Goal: Information Seeking & Learning: Check status

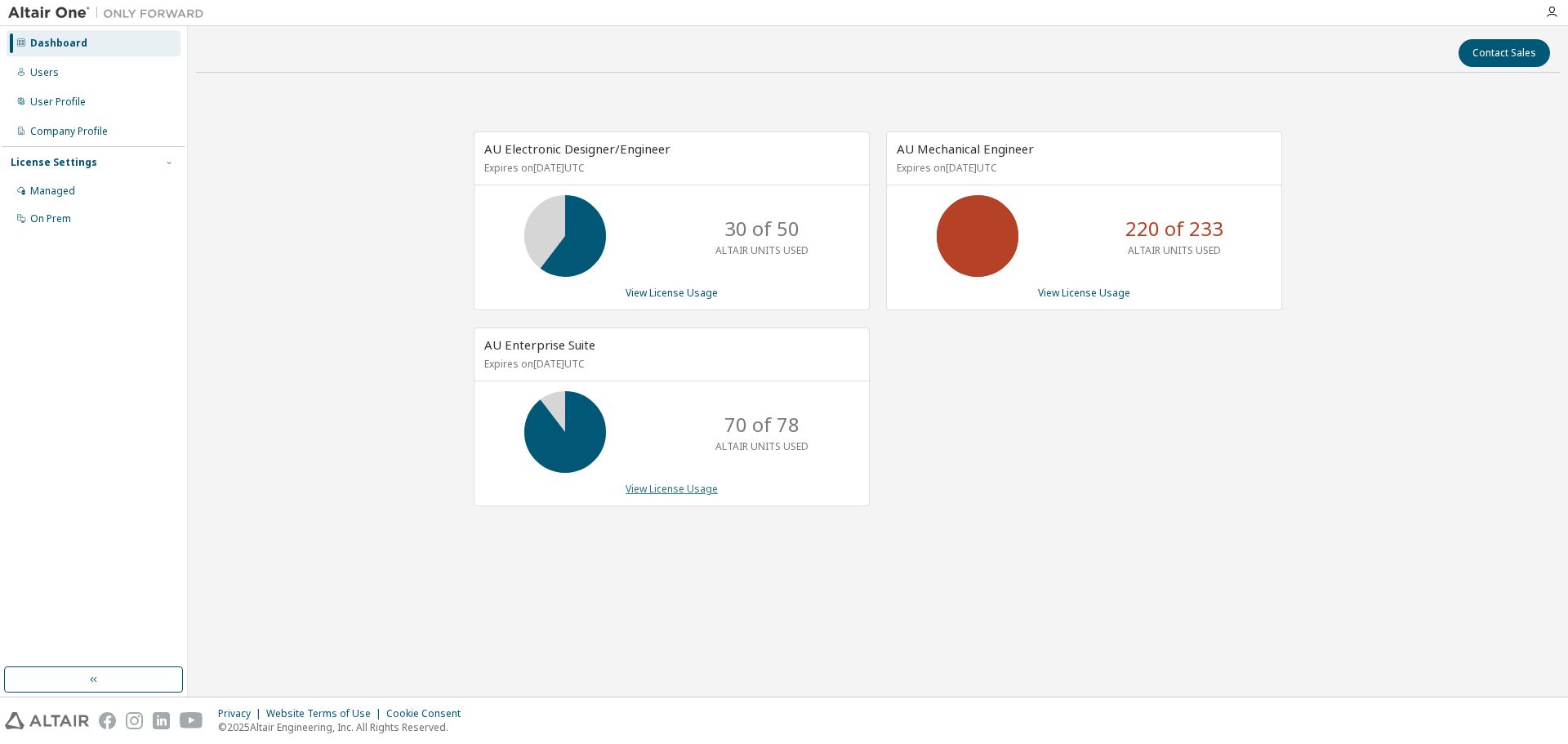
click at [658, 493] on link "View License Usage" at bounding box center [672, 488] width 93 height 14
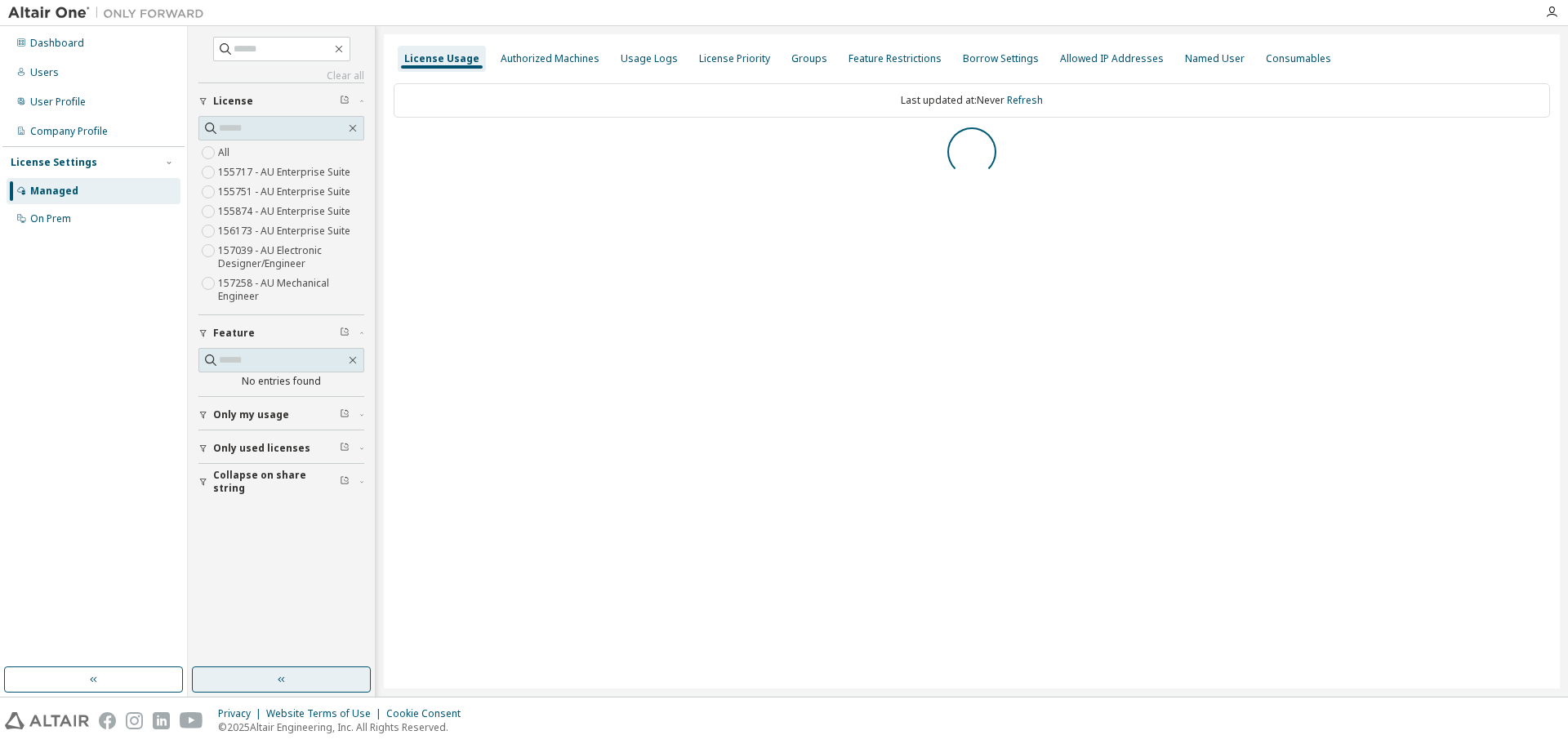
click at [292, 675] on button "button" at bounding box center [281, 679] width 179 height 26
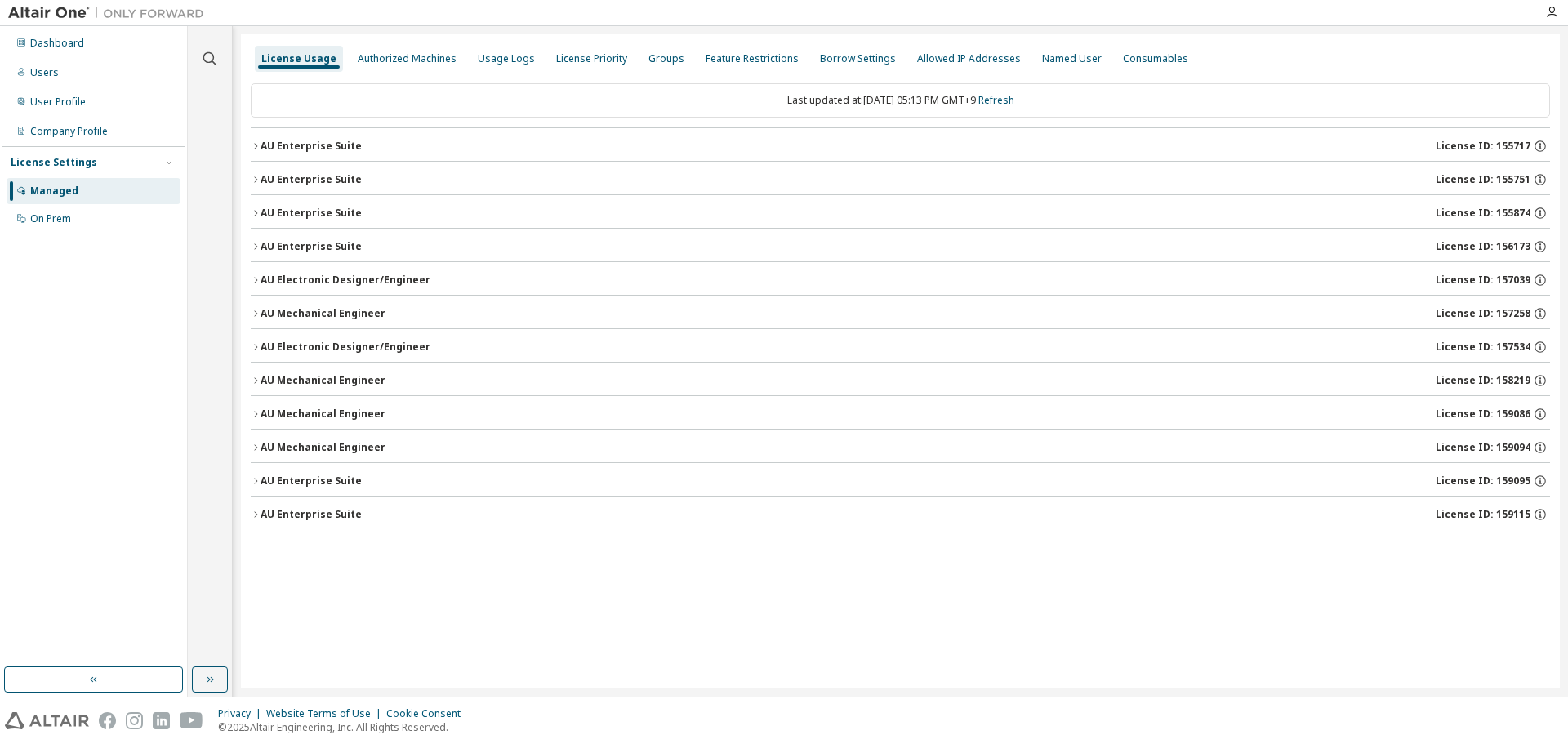
click at [259, 513] on icon "button" at bounding box center [256, 514] width 9 height 9
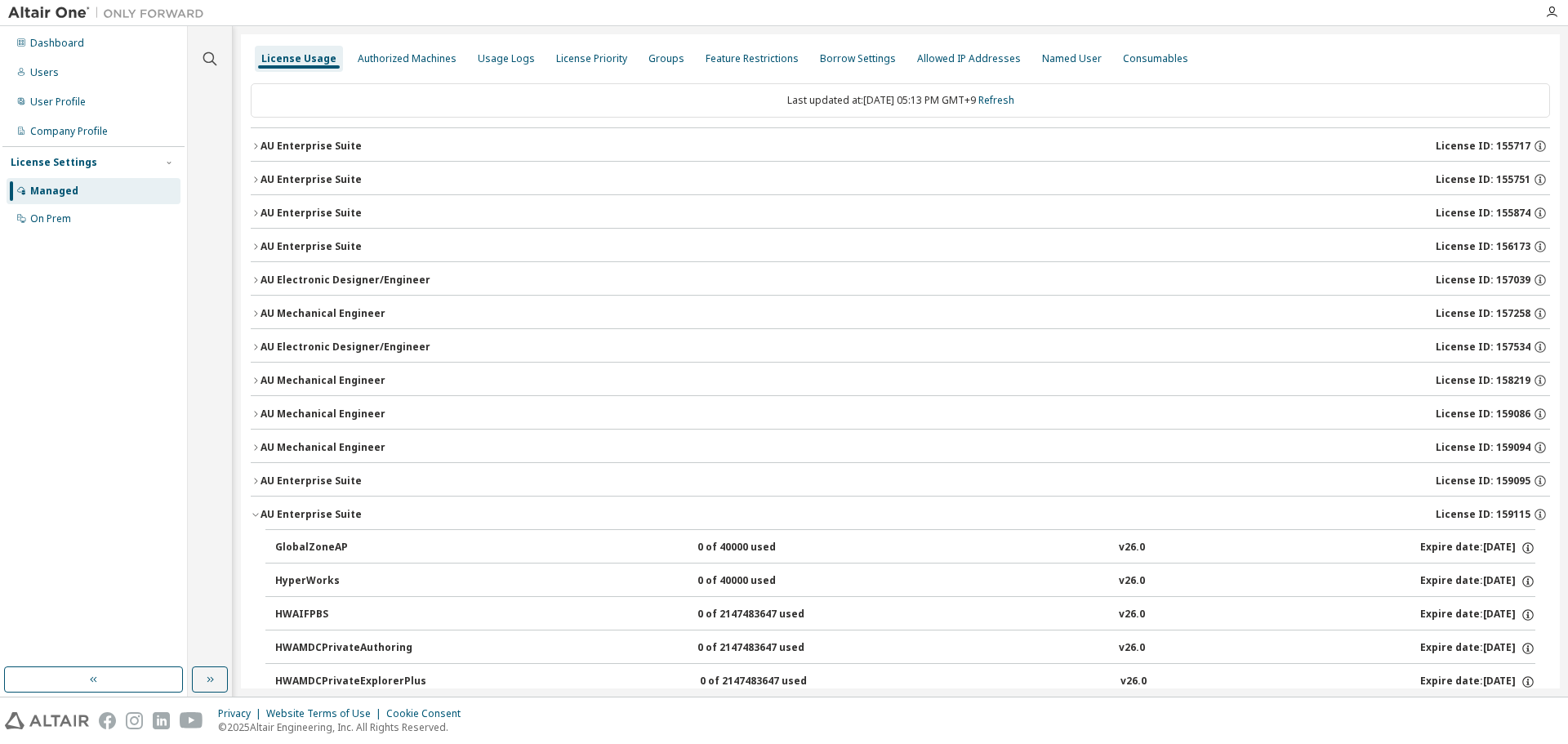
click at [259, 513] on icon "button" at bounding box center [256, 514] width 9 height 9
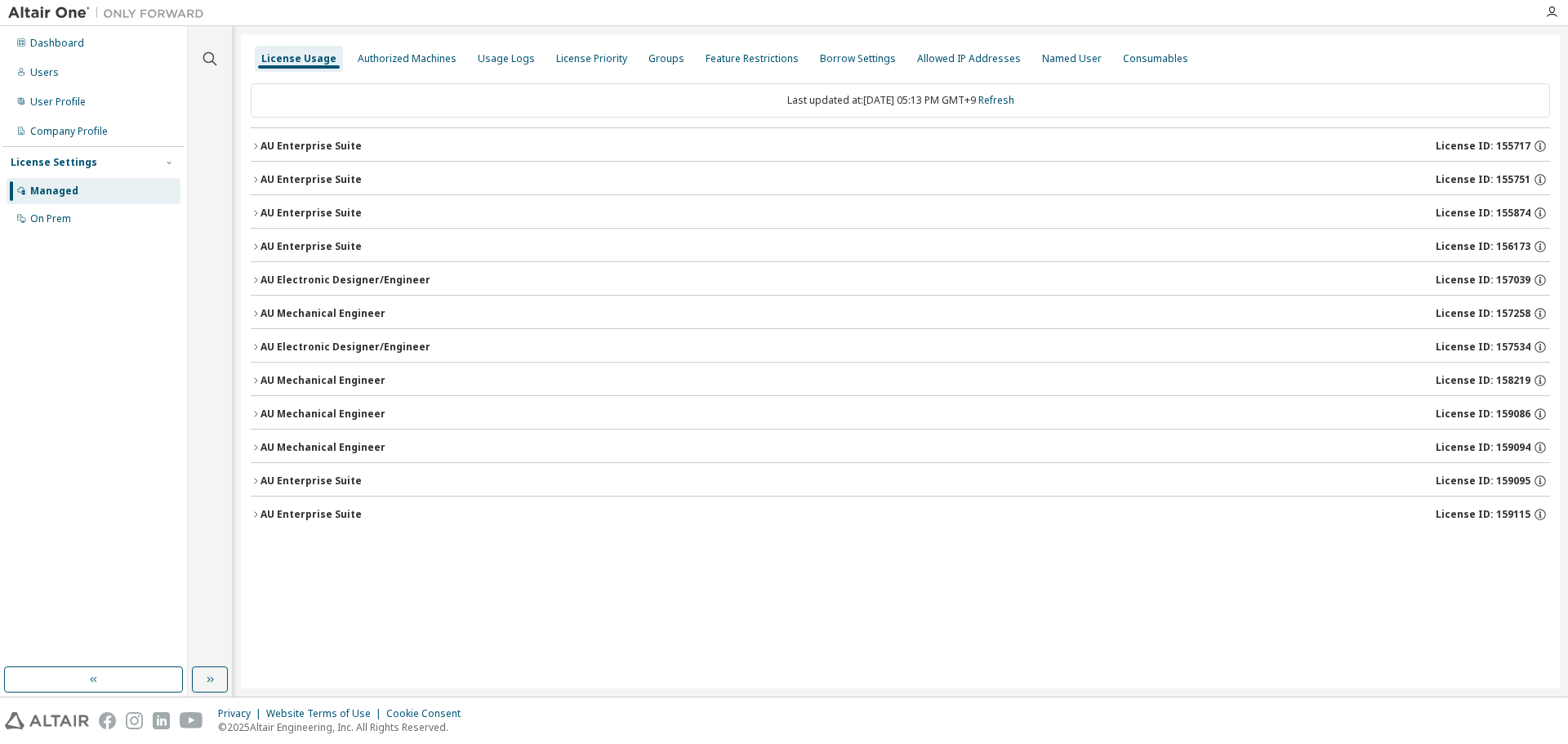
click at [259, 481] on icon "button" at bounding box center [256, 481] width 9 height 9
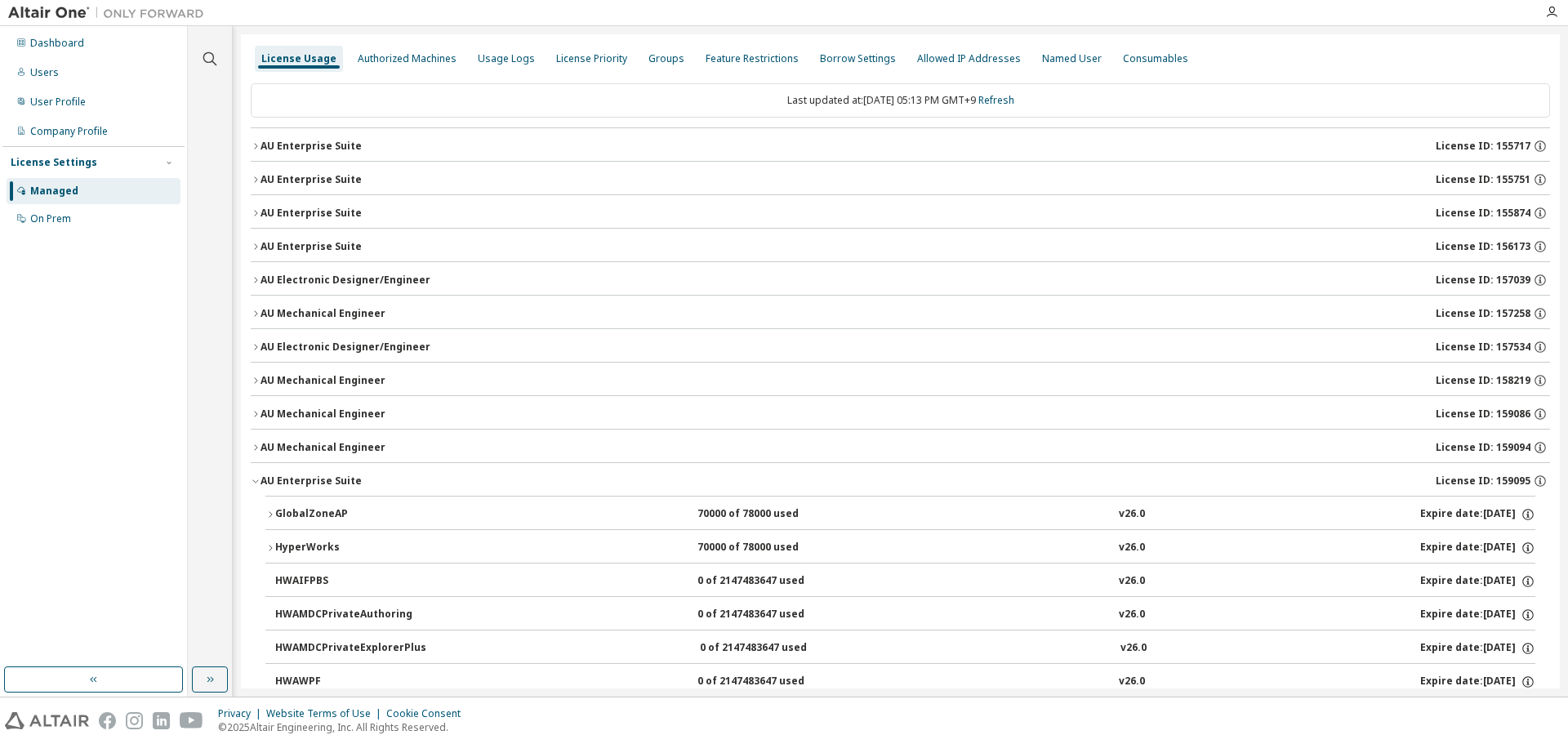
click at [274, 515] on icon "button" at bounding box center [270, 514] width 9 height 9
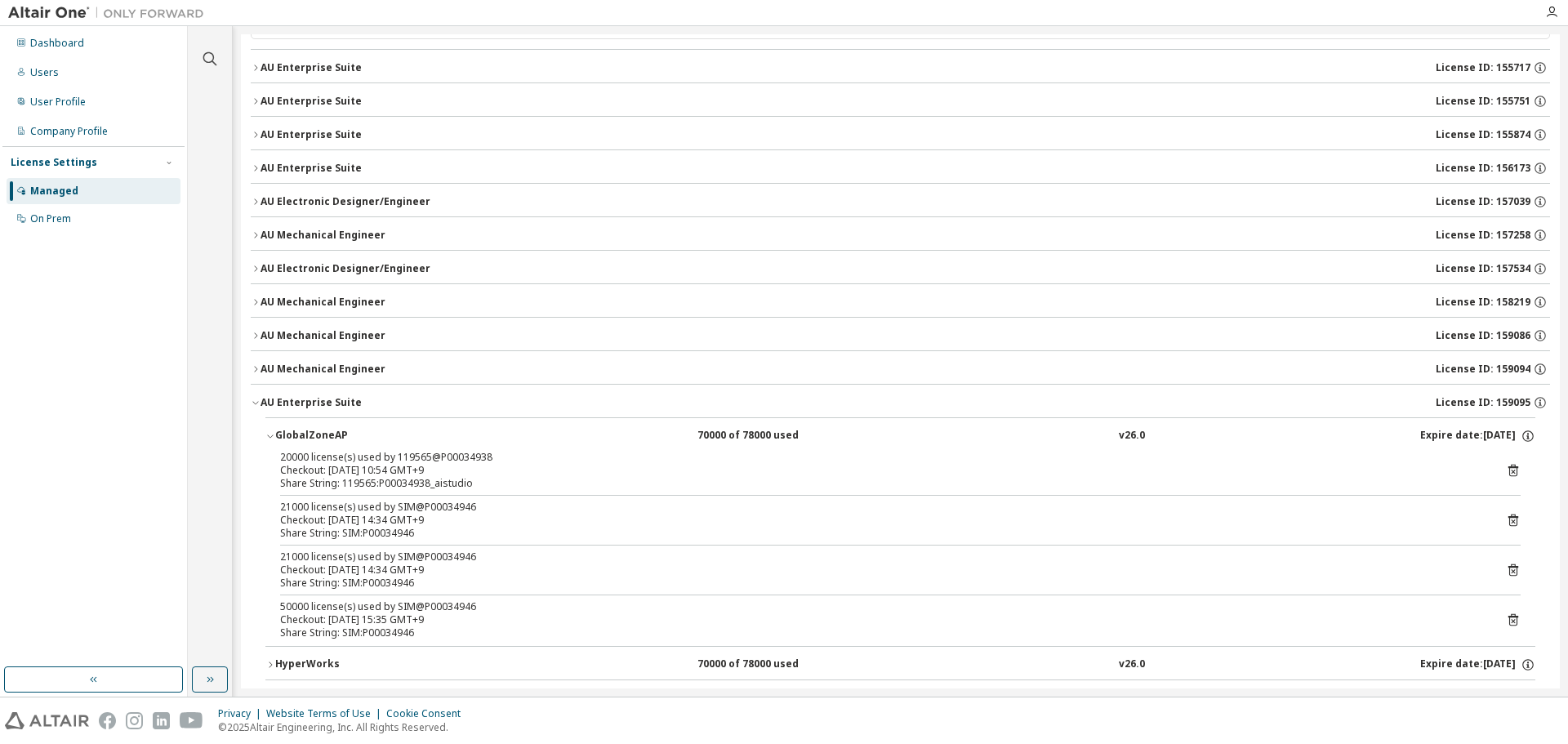
scroll to position [82, 0]
click at [258, 398] on icon "button" at bounding box center [256, 399] width 9 height 9
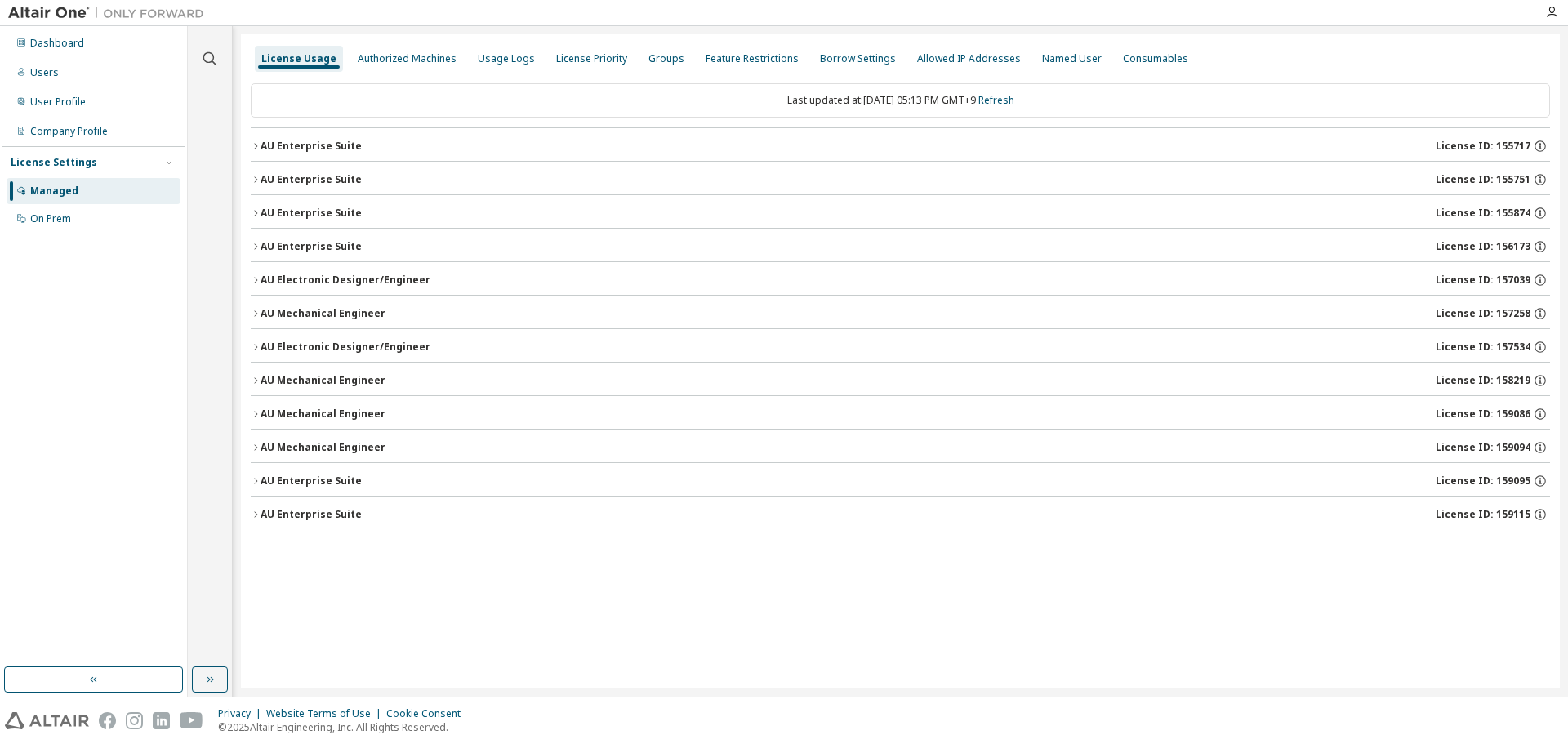
scroll to position [0, 0]
click at [255, 410] on icon "button" at bounding box center [256, 414] width 9 height 9
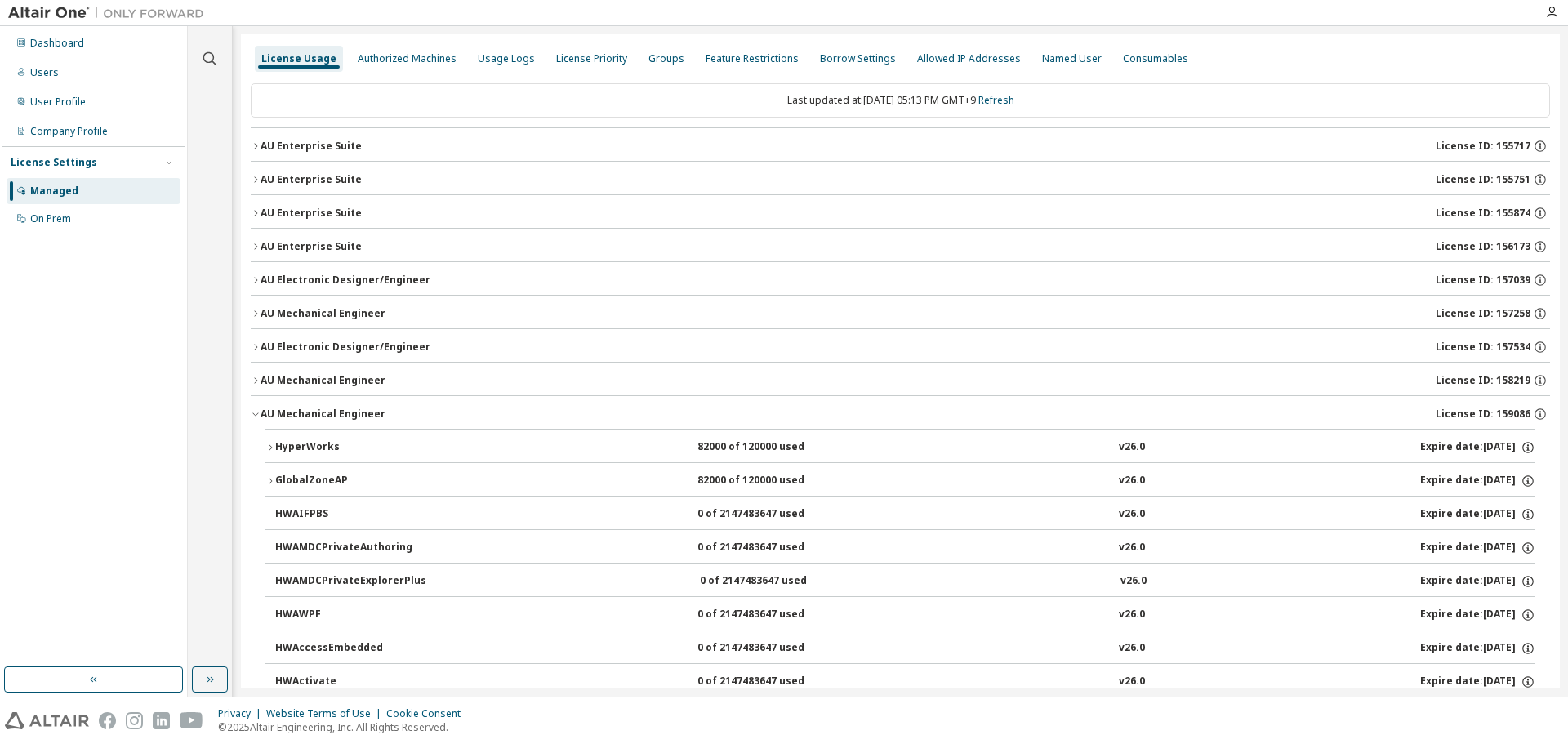
click at [255, 410] on icon "button" at bounding box center [256, 414] width 9 height 9
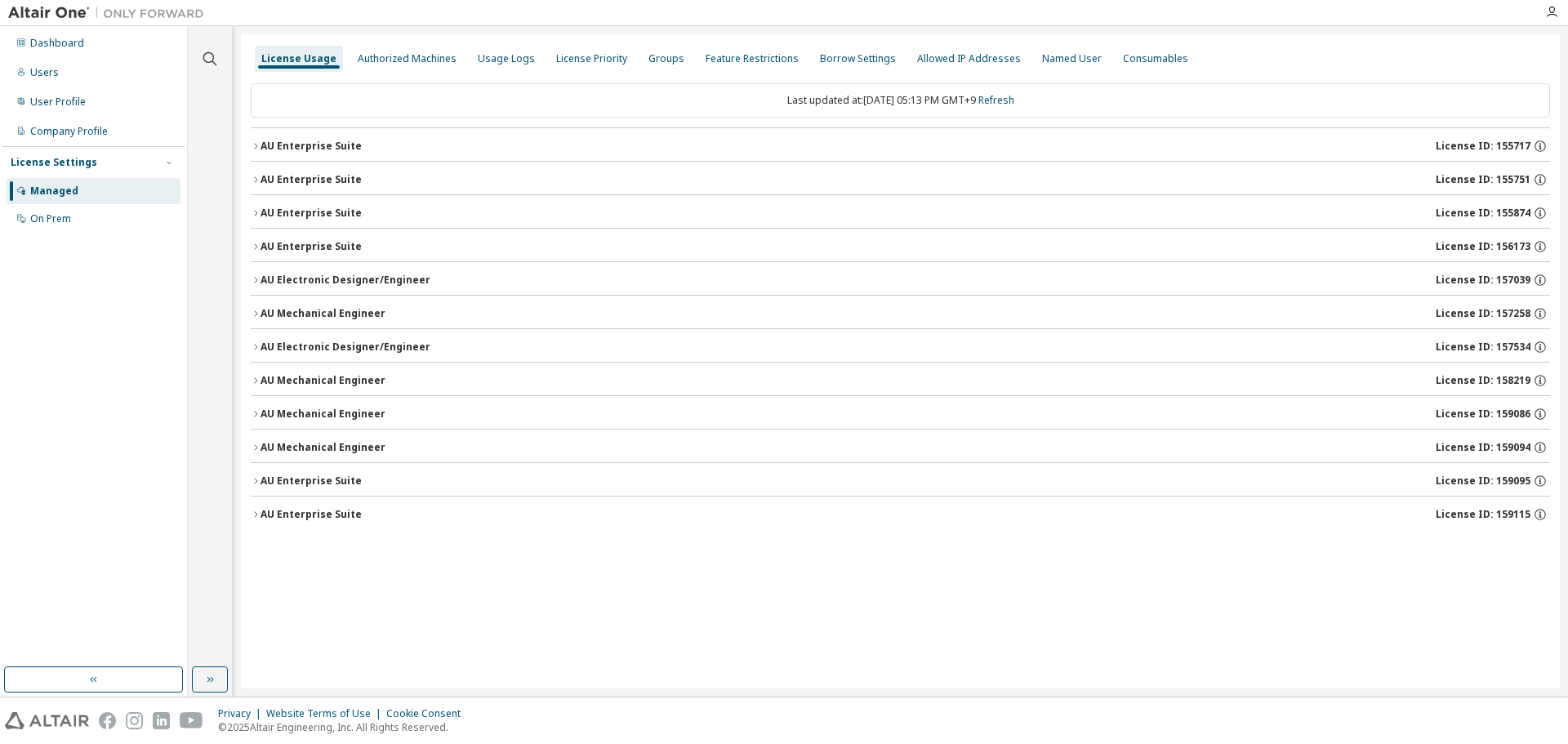
click at [256, 454] on button "AU Mechanical Engineer License ID: 159094" at bounding box center [900, 448] width 1299 height 36
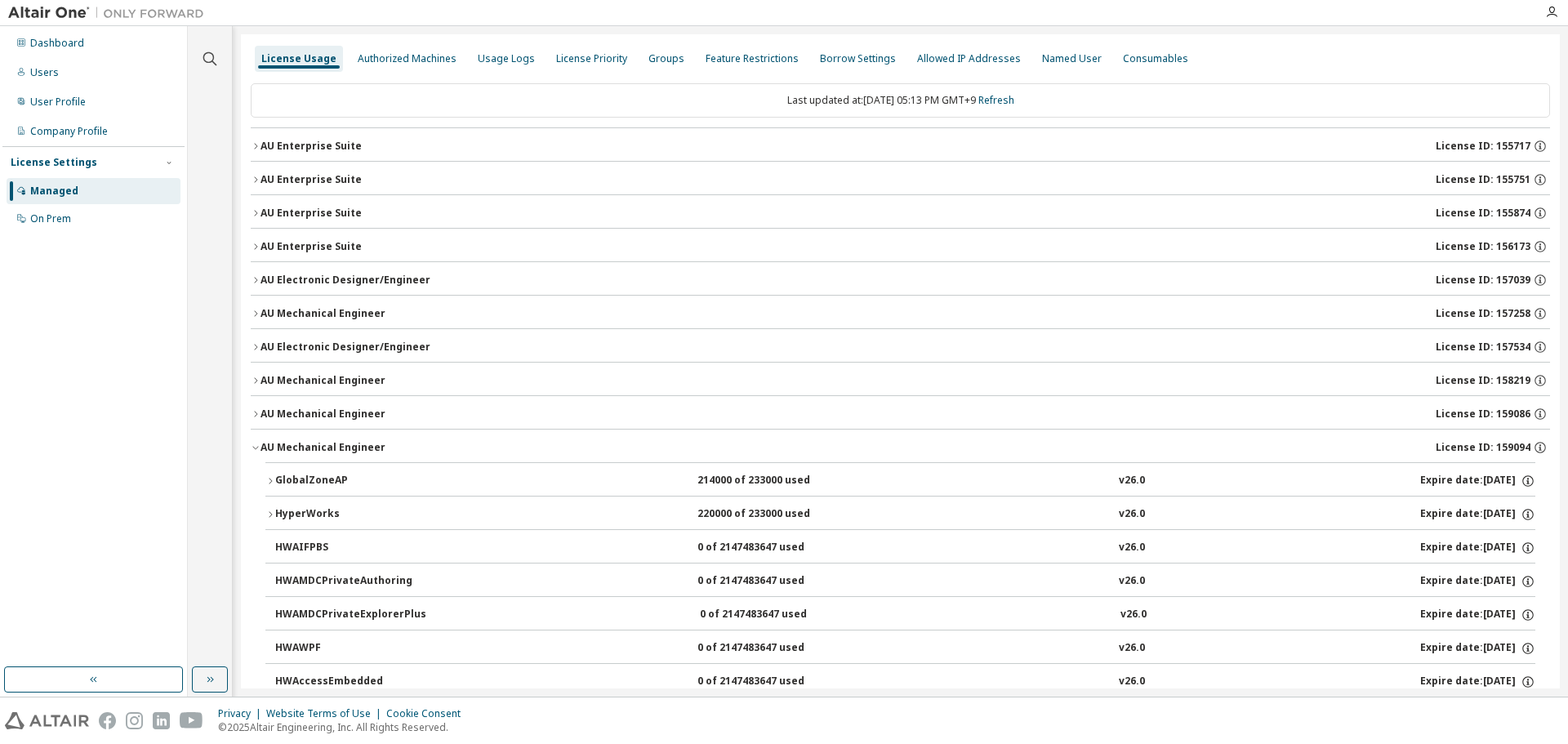
click at [271, 474] on button "GlobalZoneAP 214000 of 233000 used v26.0 Expire date: [DATE]" at bounding box center [899, 481] width 1269 height 36
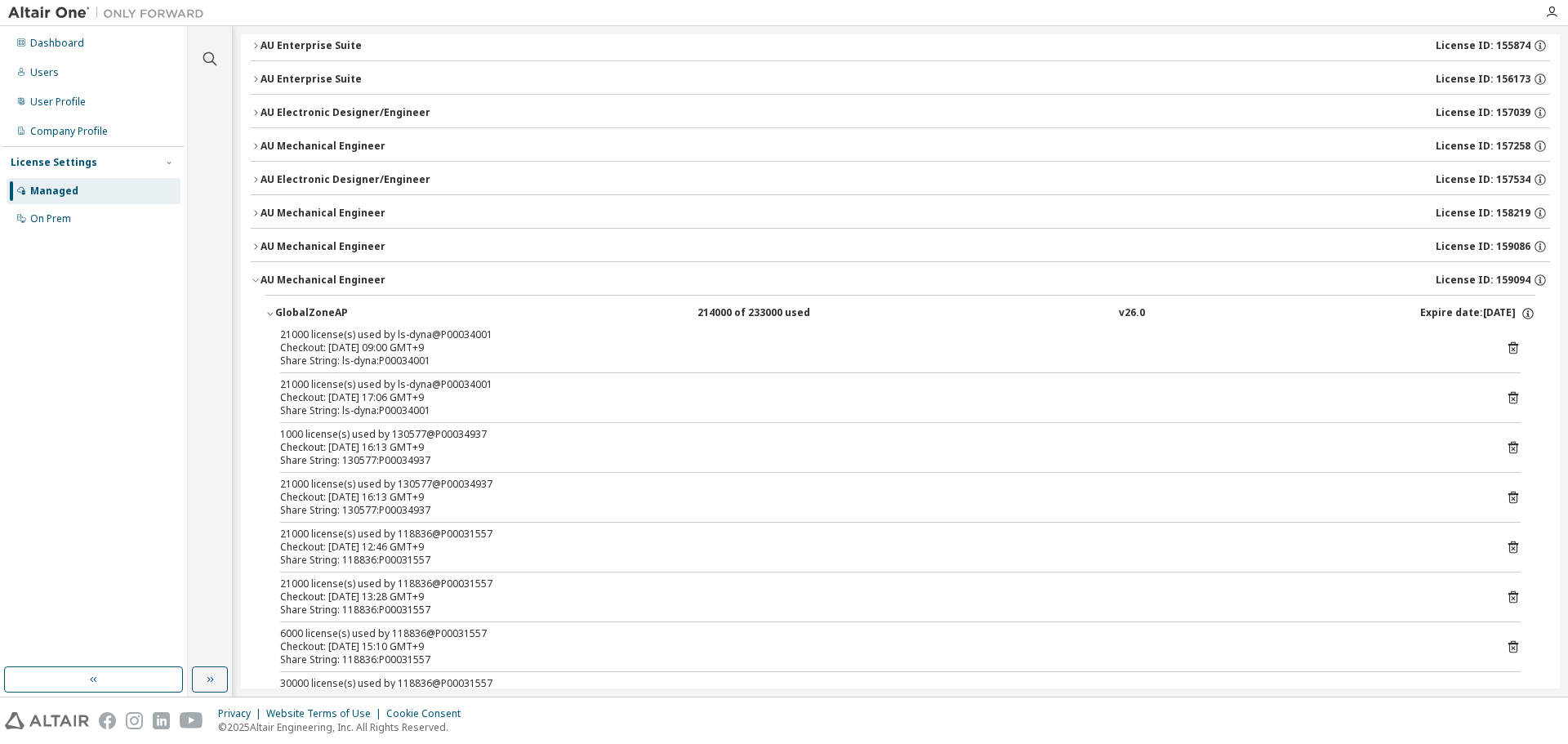
scroll to position [163, 0]
click at [257, 288] on icon "button" at bounding box center [256, 284] width 9 height 9
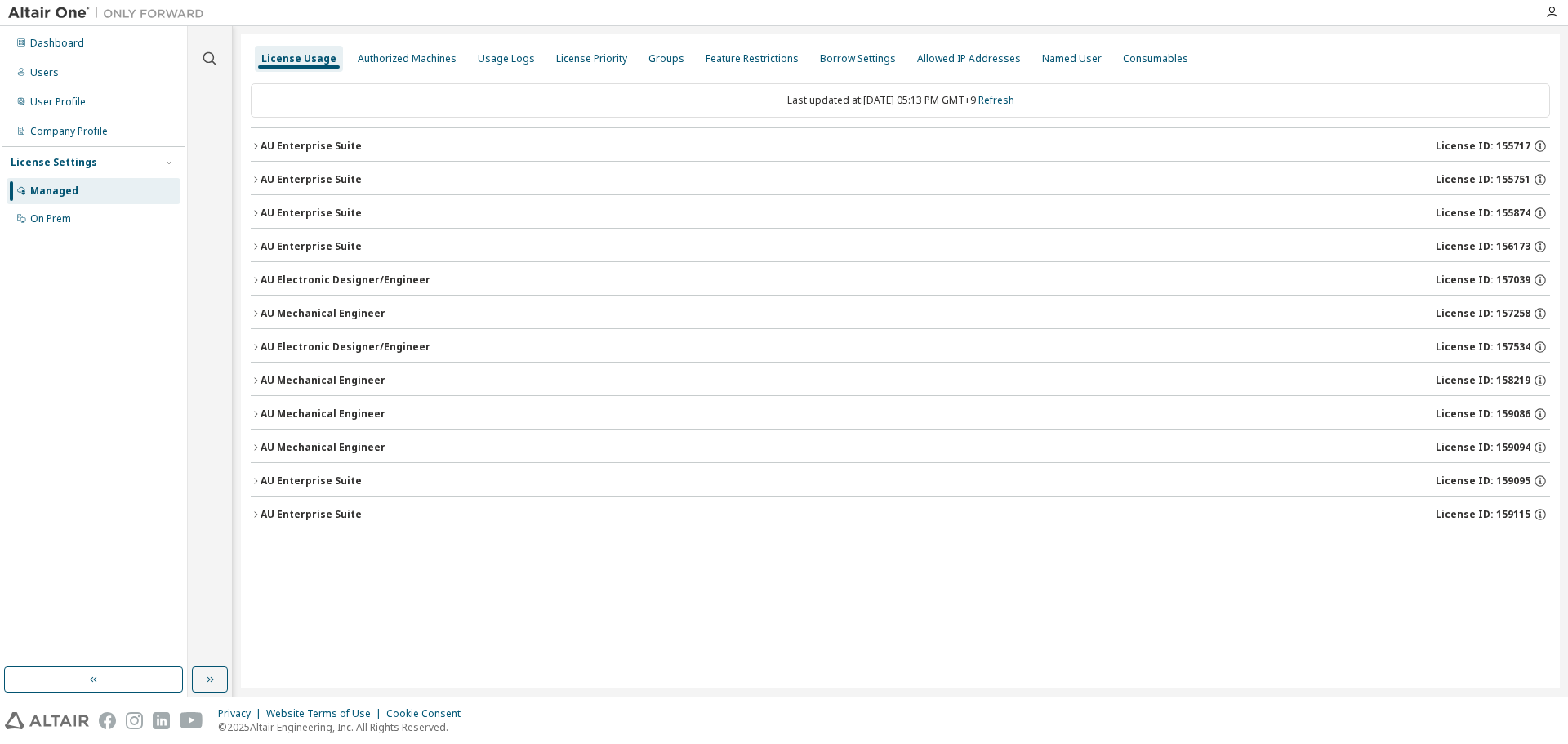
scroll to position [0, 0]
click at [257, 508] on button "AU Enterprise Suite License ID: 159115" at bounding box center [900, 514] width 1299 height 36
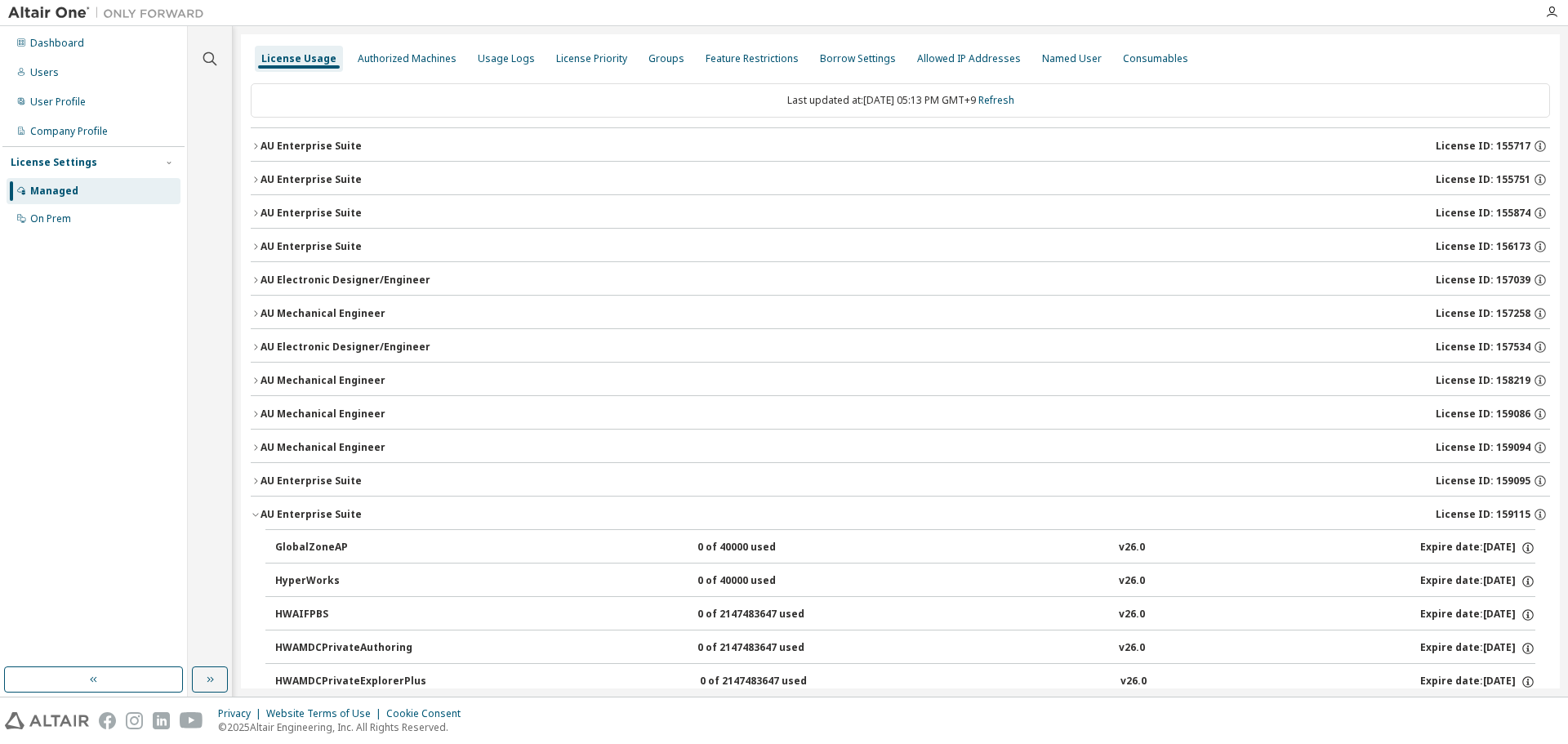
click at [257, 508] on button "AU Enterprise Suite License ID: 159115" at bounding box center [900, 514] width 1299 height 36
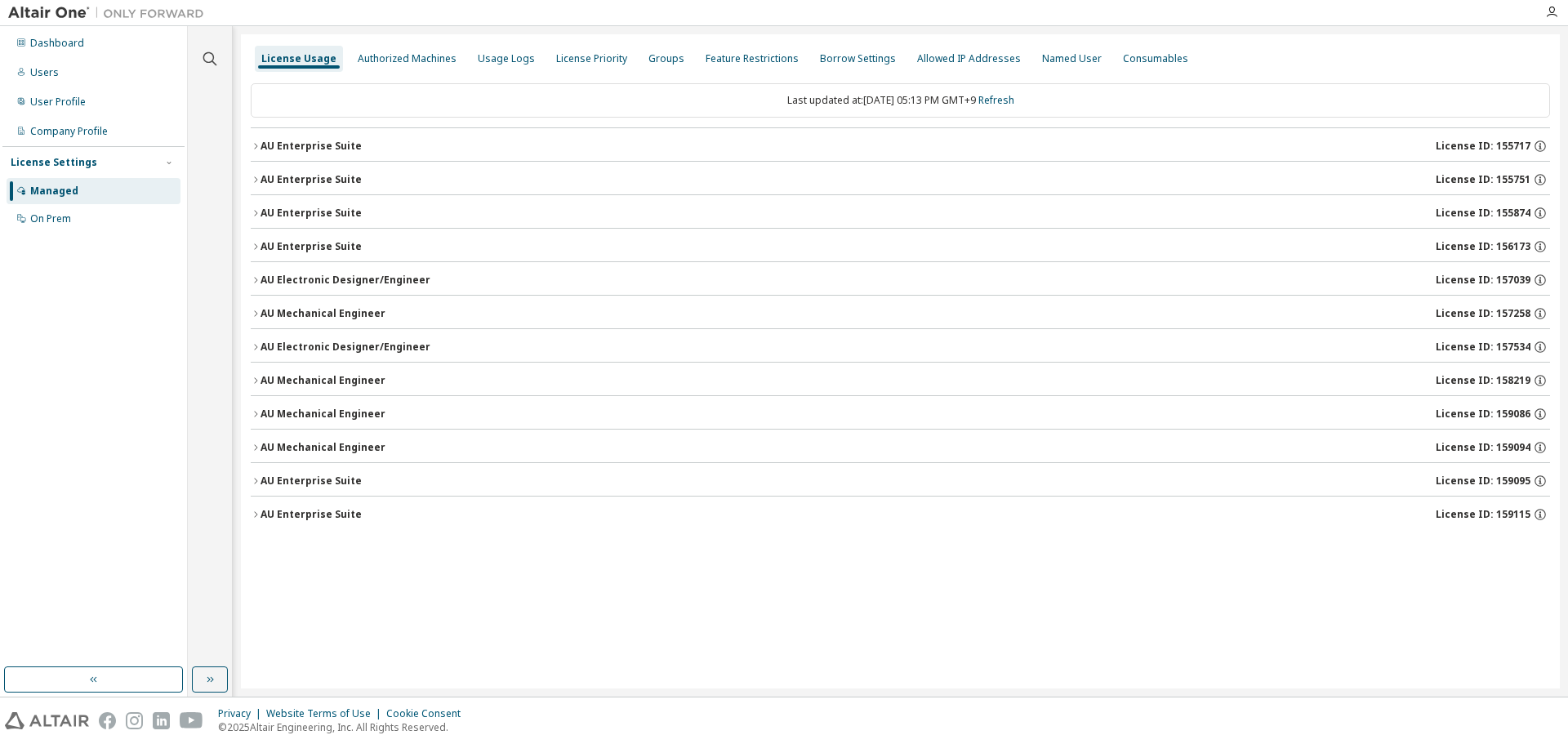
click at [258, 481] on icon "button" at bounding box center [256, 481] width 9 height 9
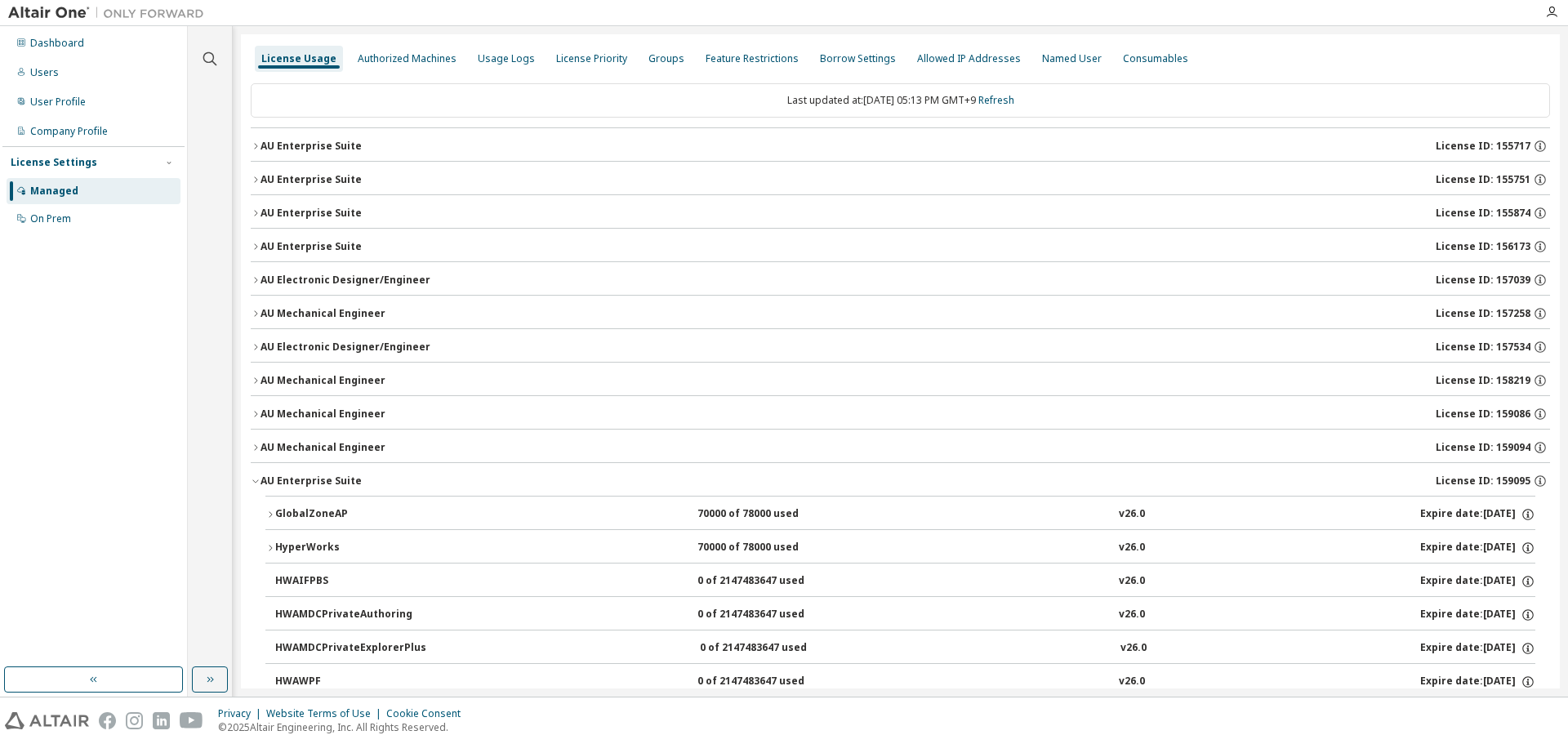
click at [270, 513] on icon "button" at bounding box center [270, 514] width 9 height 9
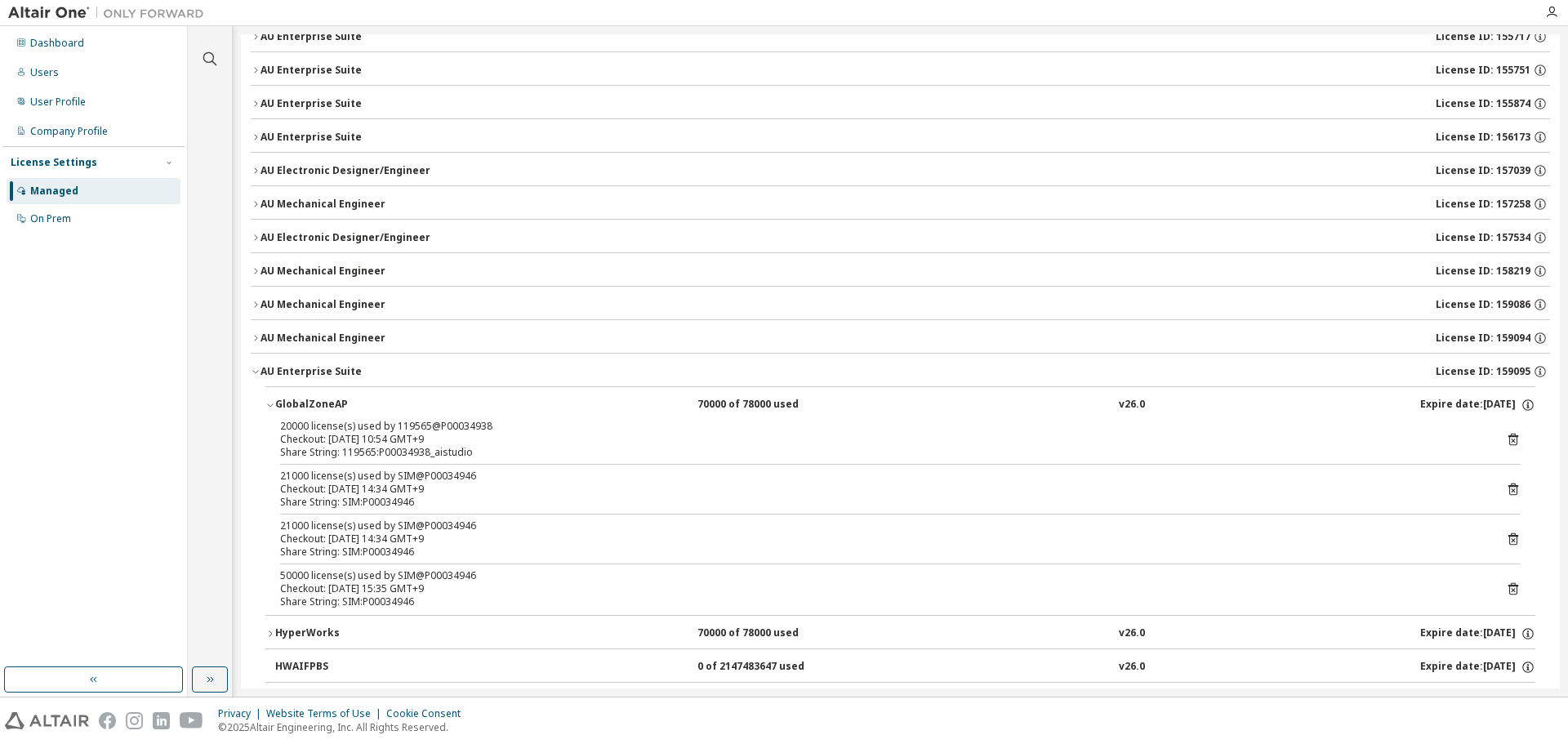
scroll to position [163, 0]
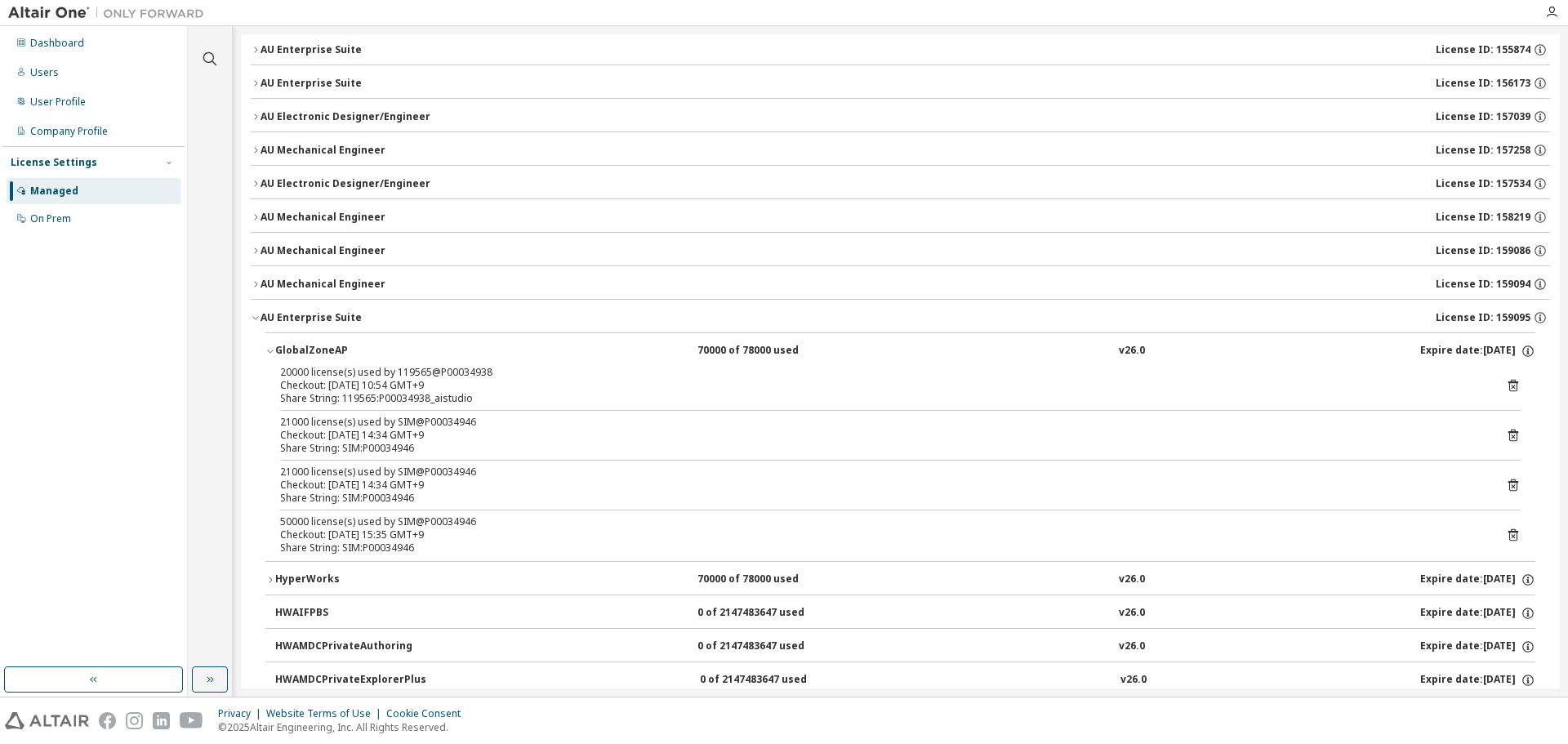
click at [258, 279] on icon "button" at bounding box center [256, 284] width 9 height 9
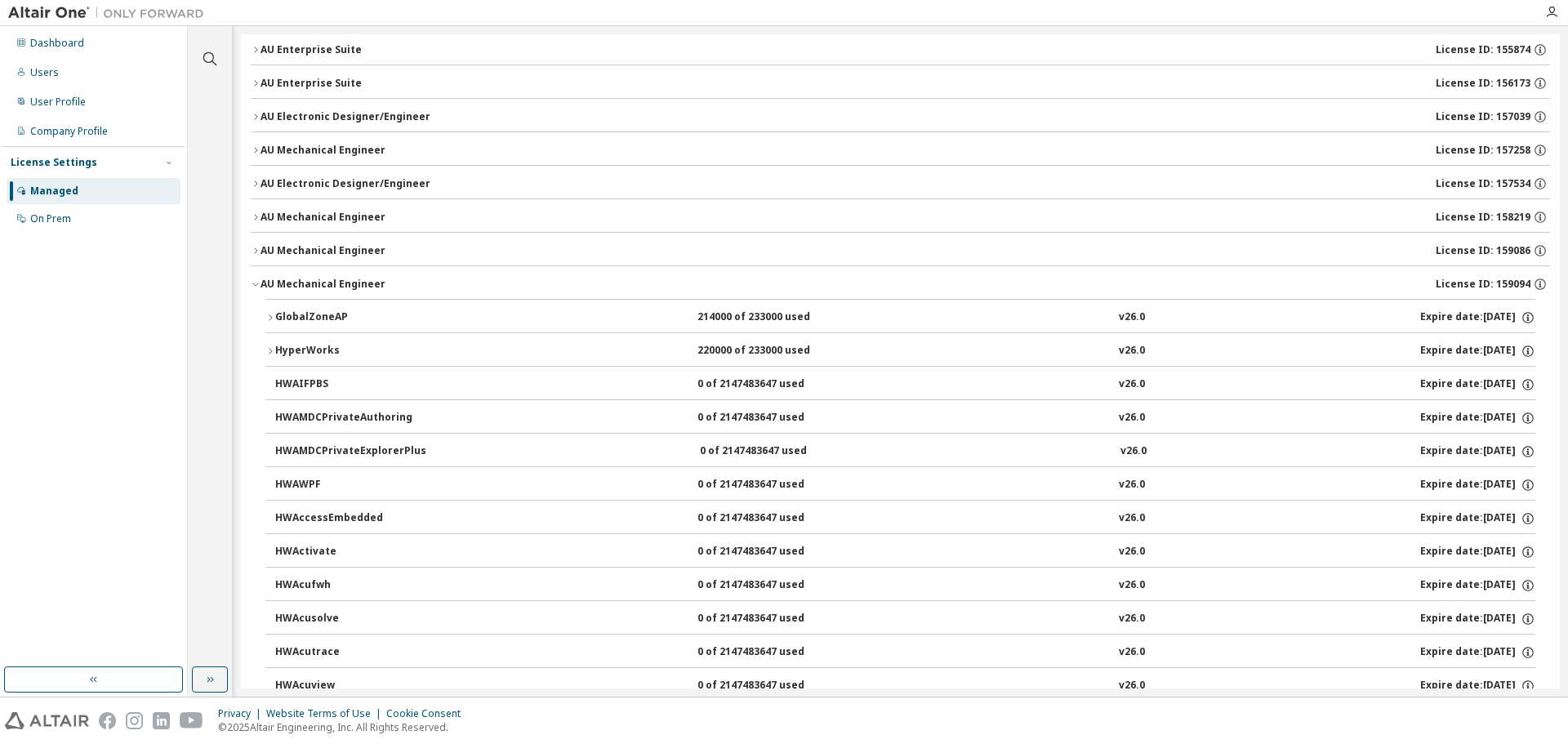
click at [265, 318] on icon "button" at bounding box center [270, 318] width 9 height 9
